Goal: Complete application form

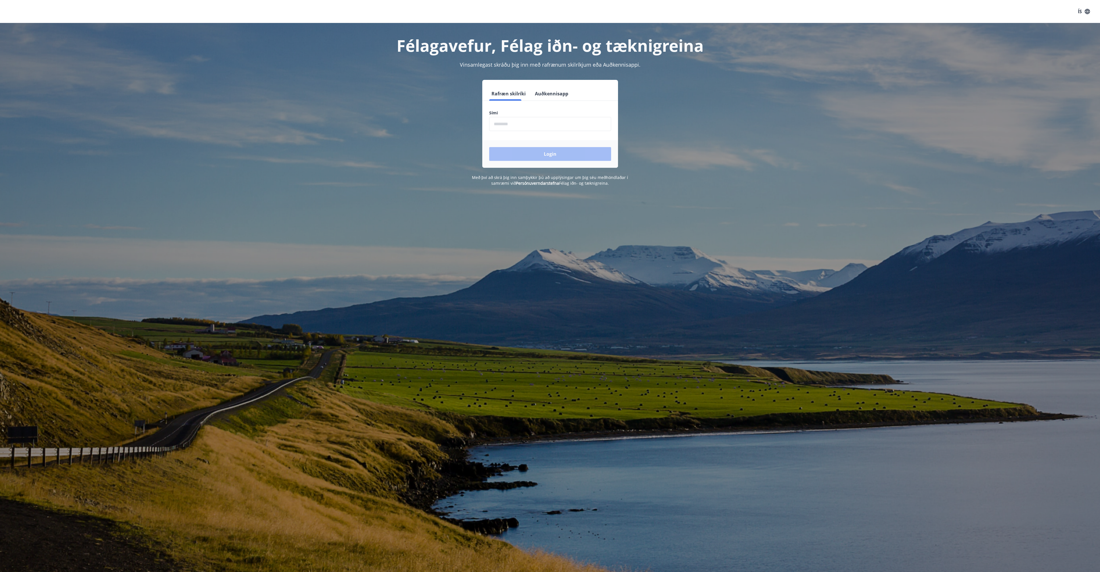
click at [517, 122] on input "phone" at bounding box center [550, 124] width 122 height 14
type input "********"
click at [529, 154] on button "Login" at bounding box center [550, 154] width 122 height 14
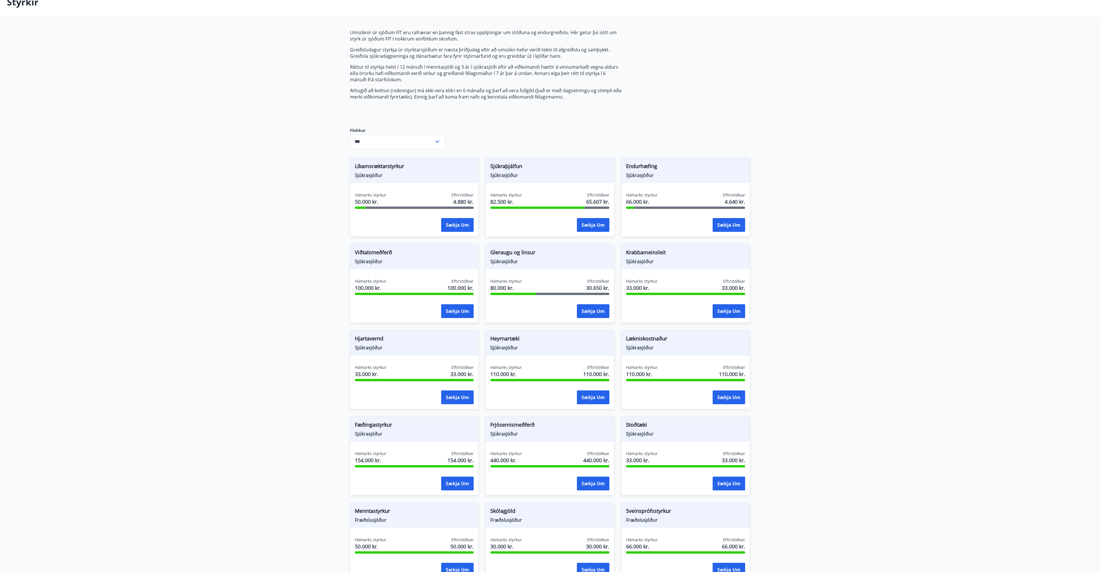
scroll to position [101, 0]
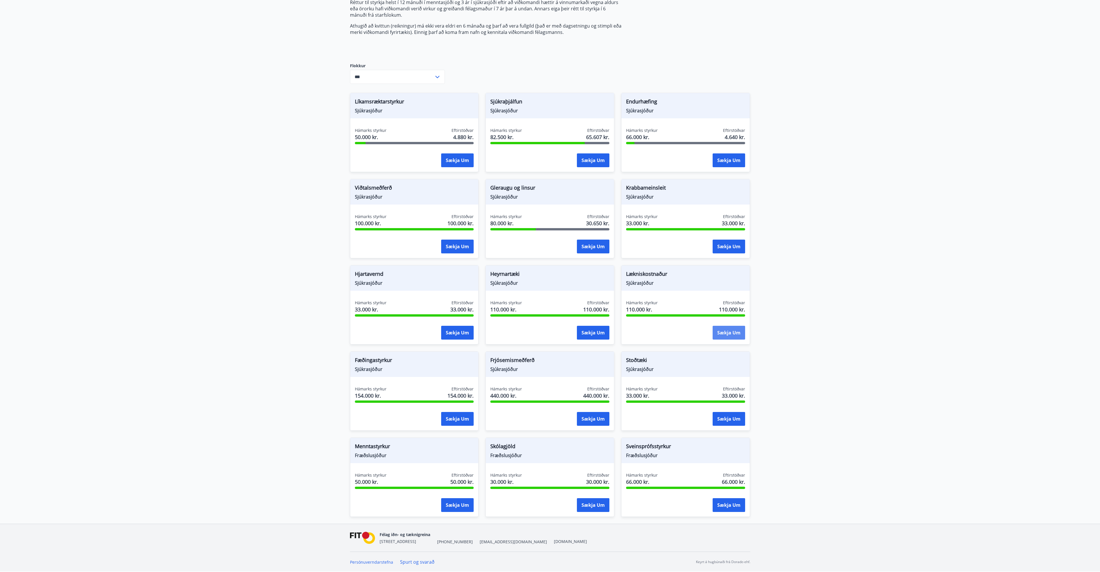
click at [721, 330] on button "Sækja um" at bounding box center [728, 333] width 32 height 14
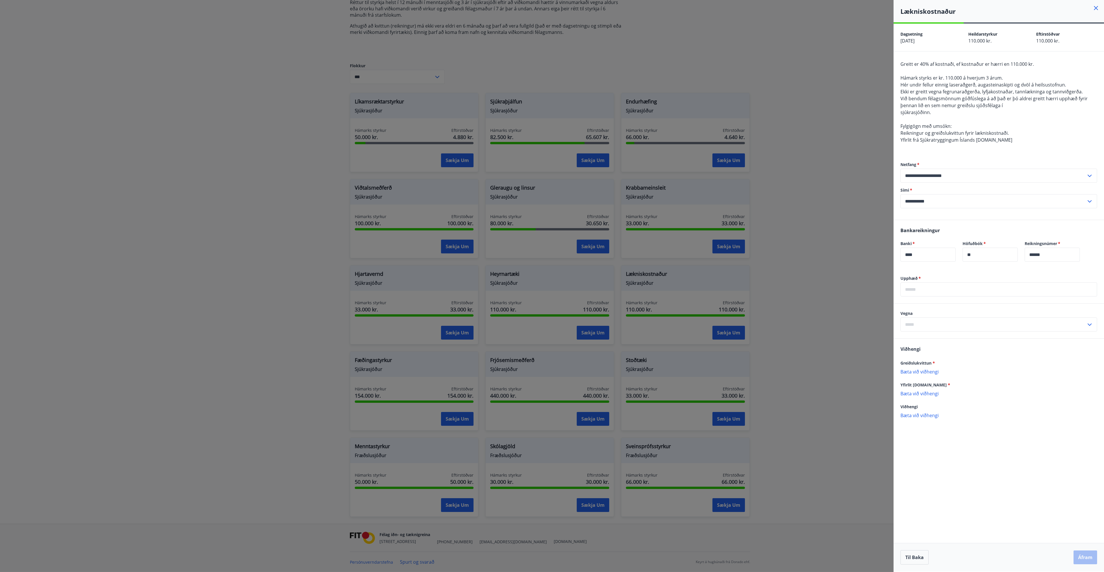
click at [297, 369] on div at bounding box center [552, 286] width 1104 height 572
